Goal: Information Seeking & Learning: Learn about a topic

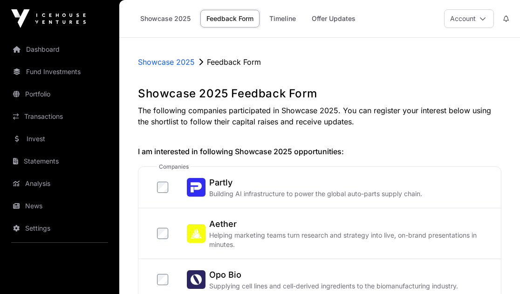
click at [56, 50] on link "Dashboard" at bounding box center [59, 49] width 104 height 21
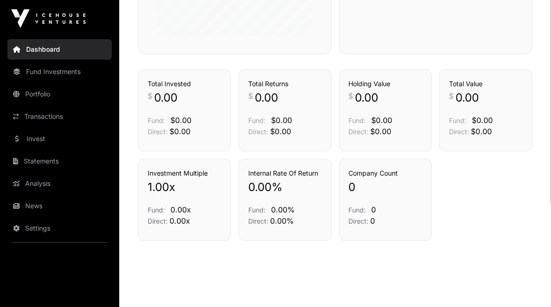
scroll to position [400, 0]
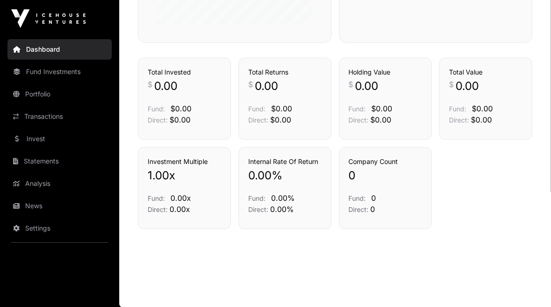
click at [52, 137] on link "Invest" at bounding box center [59, 139] width 104 height 21
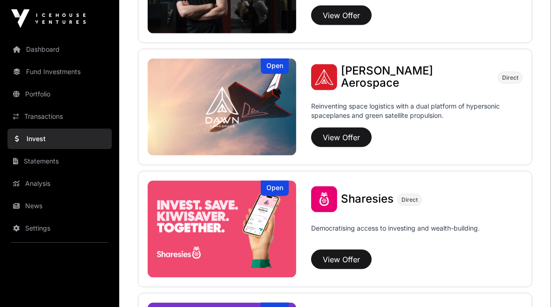
scroll to position [1072, 0]
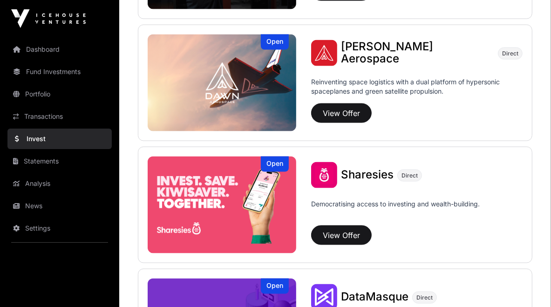
click at [254, 207] on img at bounding box center [222, 205] width 149 height 97
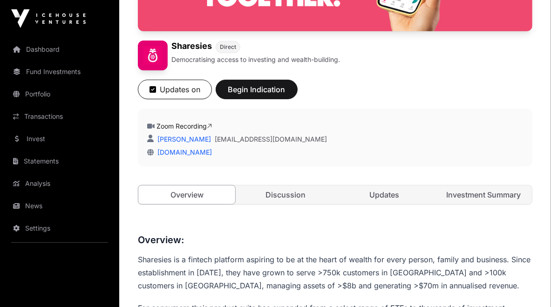
scroll to position [140, 0]
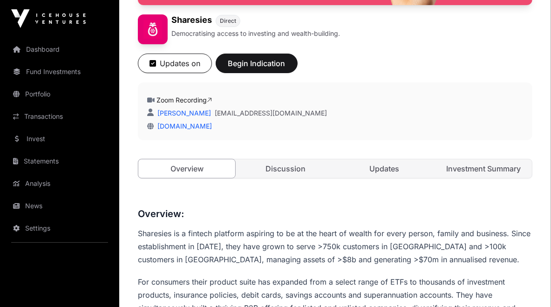
click at [198, 101] on link "Zoom Recording" at bounding box center [184, 100] width 55 height 8
click at [297, 165] on link "Discussion" at bounding box center [285, 168] width 97 height 19
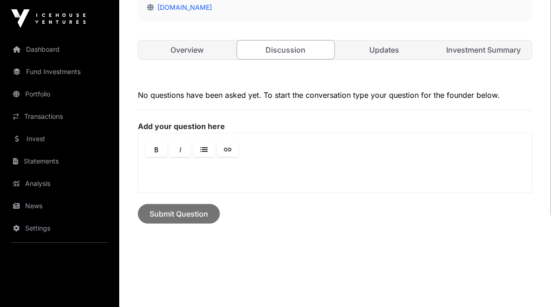
scroll to position [242, 0]
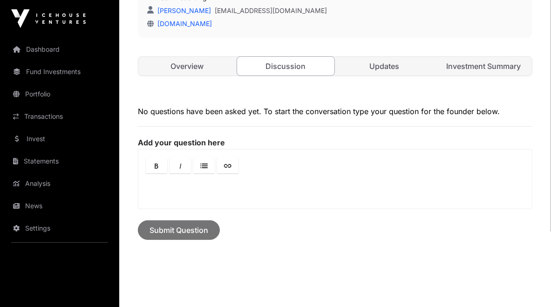
click at [374, 66] on link "Updates" at bounding box center [385, 66] width 97 height 19
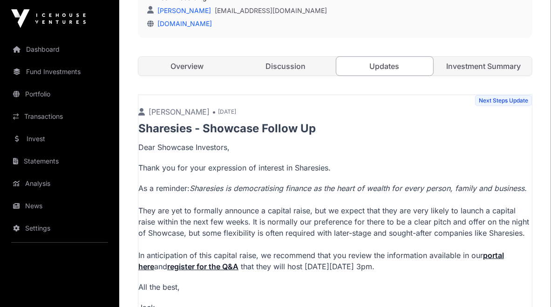
scroll to position [192, 0]
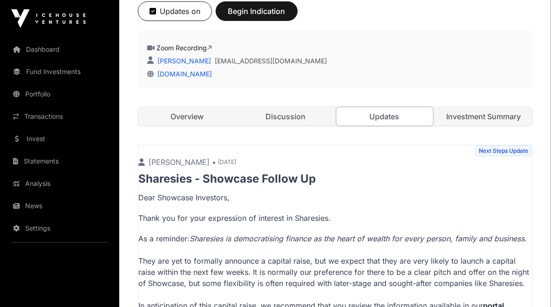
click at [460, 120] on link "Investment Summary" at bounding box center [483, 116] width 97 height 19
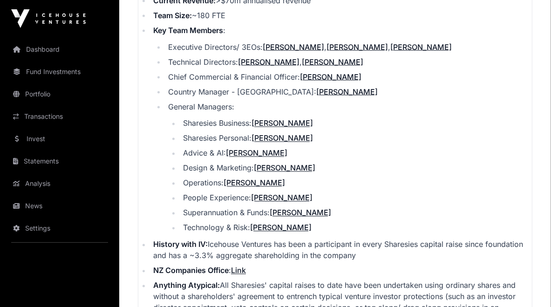
scroll to position [1264, 0]
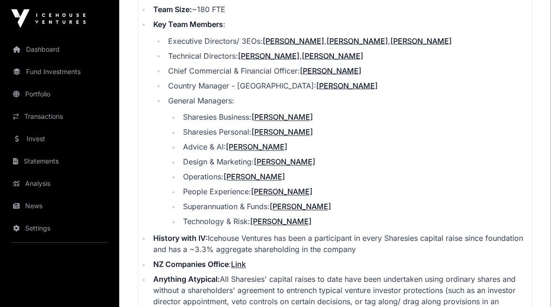
click at [282, 294] on li "Anything Atypical: All Sharesies' capital raises to date have been undertaken u…" at bounding box center [342, 296] width 382 height 45
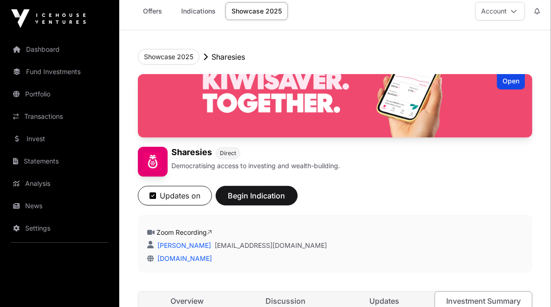
scroll to position [0, 0]
